Goal: Task Accomplishment & Management: Use online tool/utility

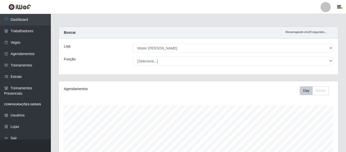
select select "535"
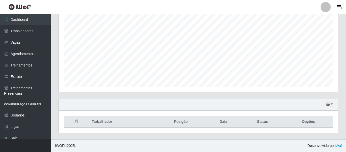
scroll to position [254014, 253840]
click at [329, 107] on button "button" at bounding box center [329, 105] width 7 height 6
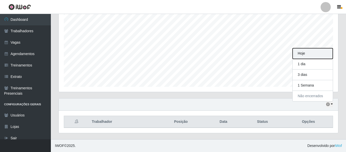
click at [303, 55] on button "Hoje" at bounding box center [312, 53] width 40 height 11
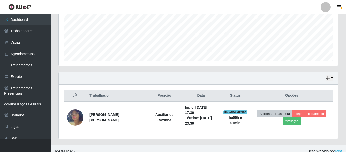
scroll to position [121, 0]
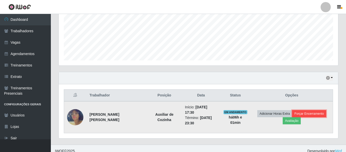
click at [303, 111] on button "Forçar Encerramento" at bounding box center [309, 113] width 34 height 7
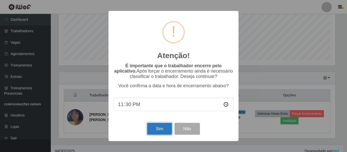
click at [164, 131] on button "Sim" at bounding box center [159, 129] width 25 height 12
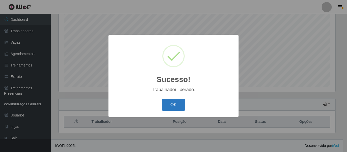
click at [175, 106] on button "OK" at bounding box center [174, 105] width 24 height 12
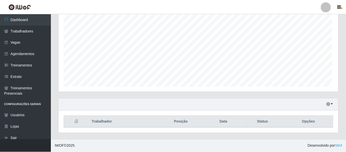
scroll to position [105, 279]
click at [326, 103] on button "button" at bounding box center [329, 105] width 7 height 6
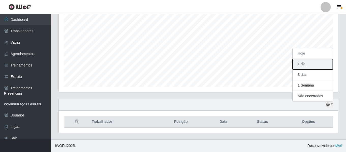
click at [303, 68] on button "1 dia" at bounding box center [312, 64] width 40 height 11
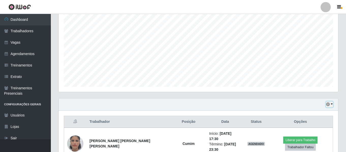
click at [330, 106] on button "button" at bounding box center [329, 105] width 7 height 6
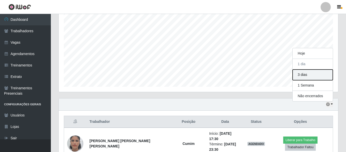
click at [315, 77] on button "3 dias" at bounding box center [312, 75] width 40 height 11
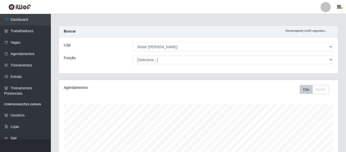
scroll to position [0, 0]
